Goal: Check status: Check status

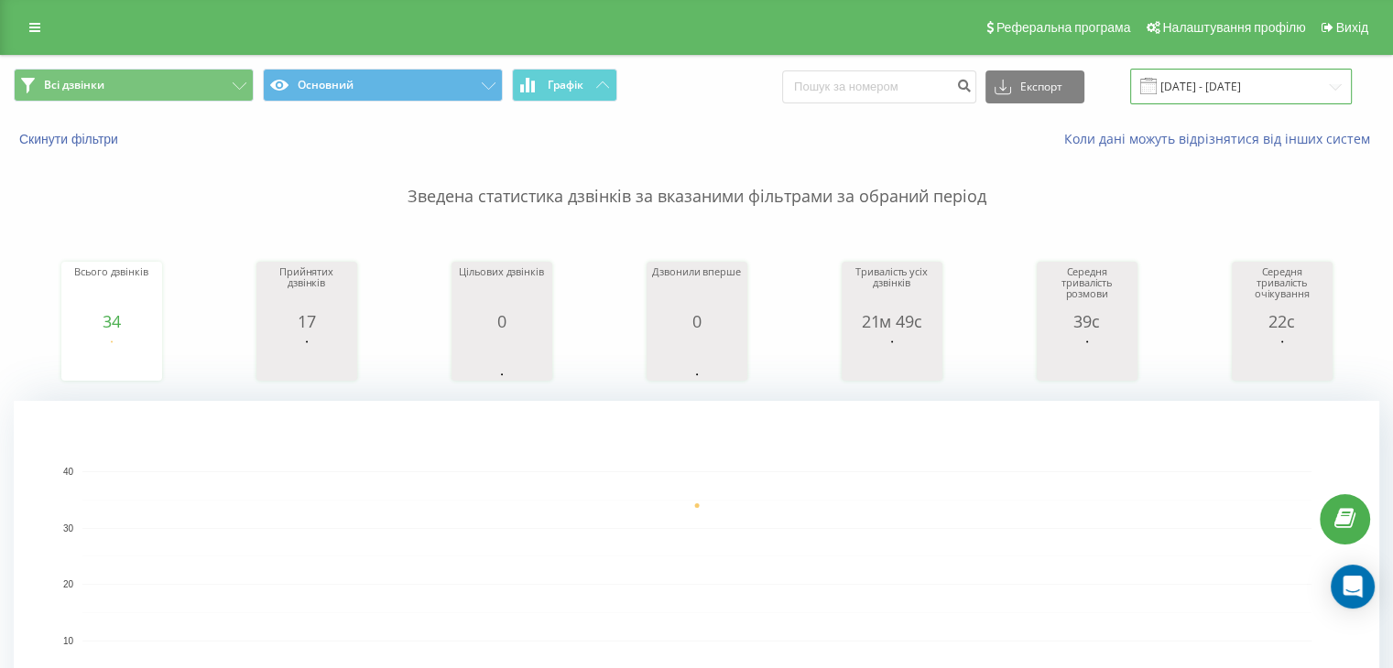
click at [1282, 95] on input "[DATE] - [DATE]" at bounding box center [1241, 87] width 222 height 36
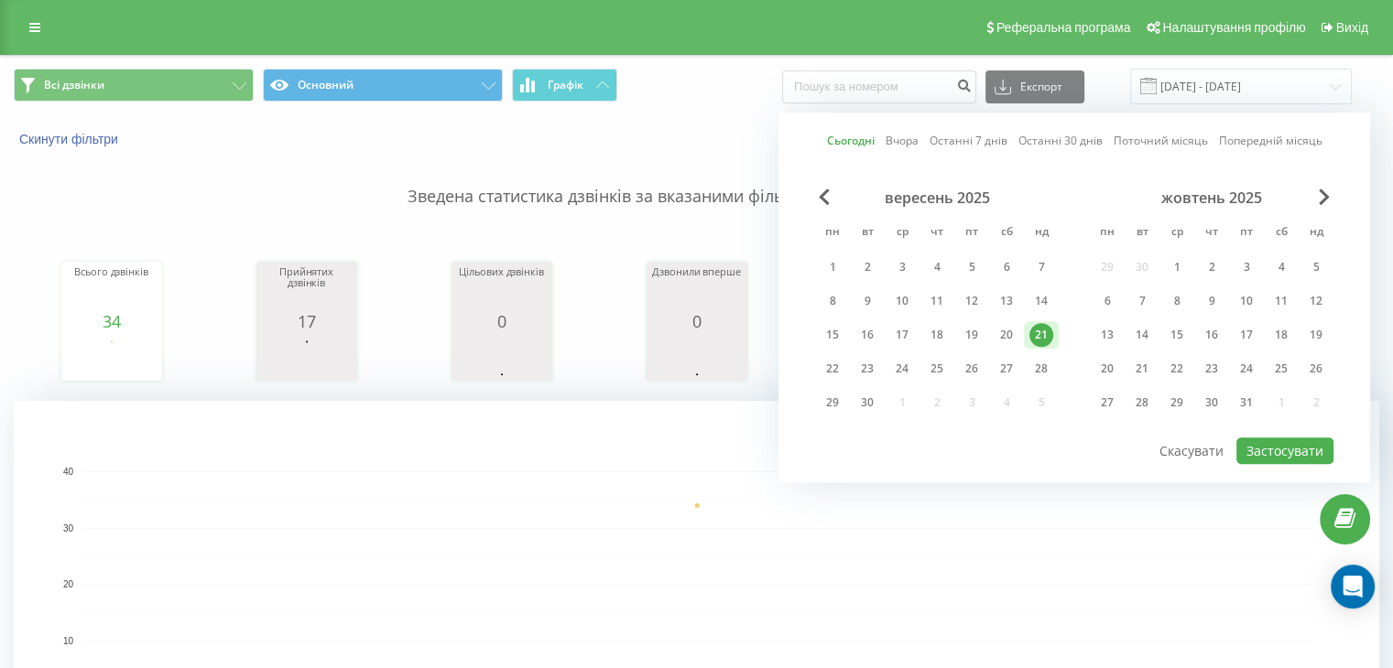
drag, startPoint x: 832, startPoint y: 359, endPoint x: 1131, endPoint y: 420, distance: 304.7
click at [832, 360] on div "22" at bounding box center [832, 369] width 24 height 24
click at [1262, 445] on button "Застосувати" at bounding box center [1284, 451] width 97 height 27
type input "[DATE] - [DATE]"
